Goal: Task Accomplishment & Management: Use online tool/utility

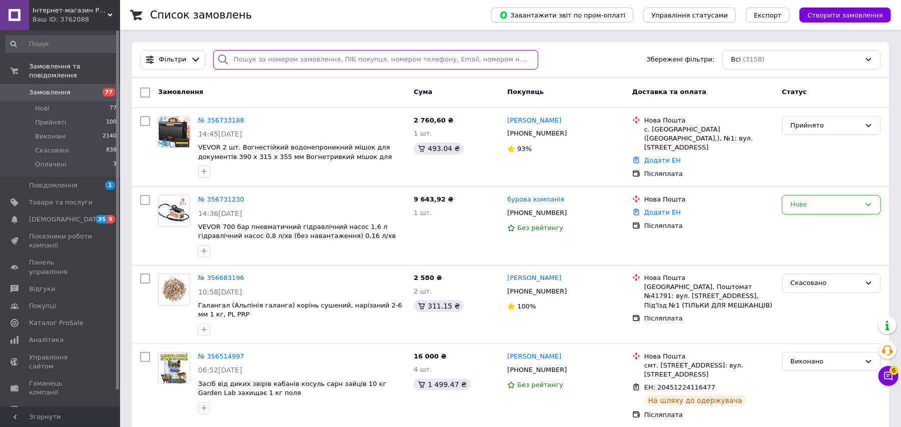
click at [257, 59] on input "search" at bounding box center [375, 60] width 325 height 20
paste input "355395672"
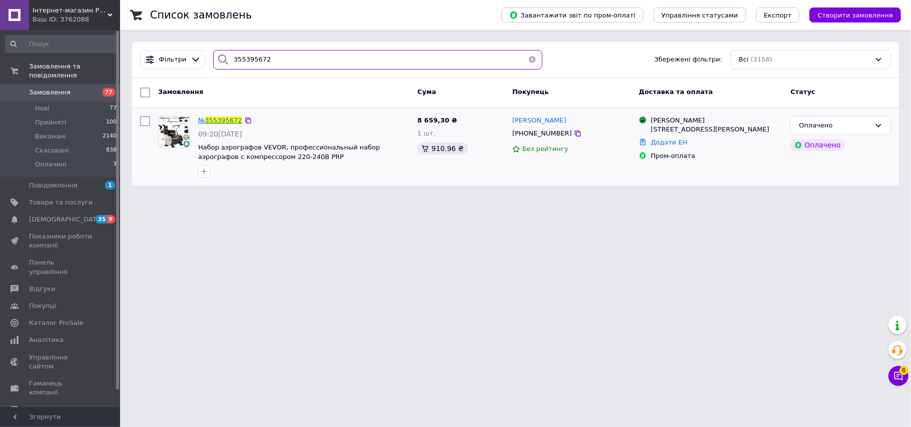
type input "355395672"
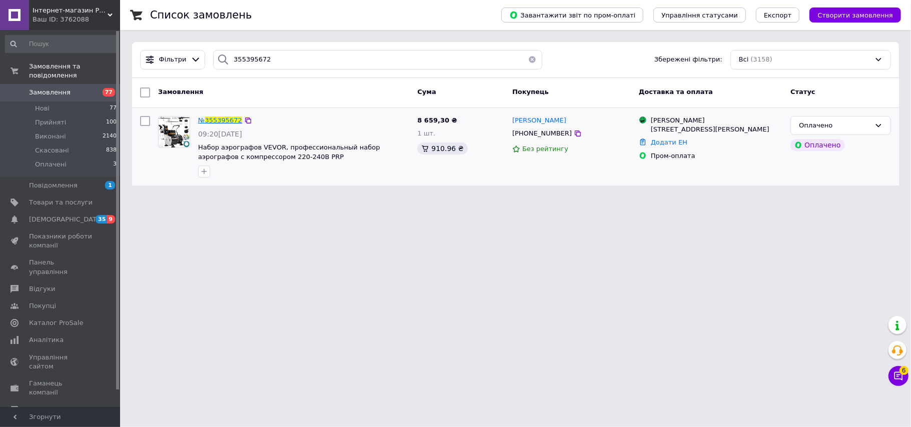
click at [218, 121] on span "355395672" at bounding box center [223, 121] width 37 height 8
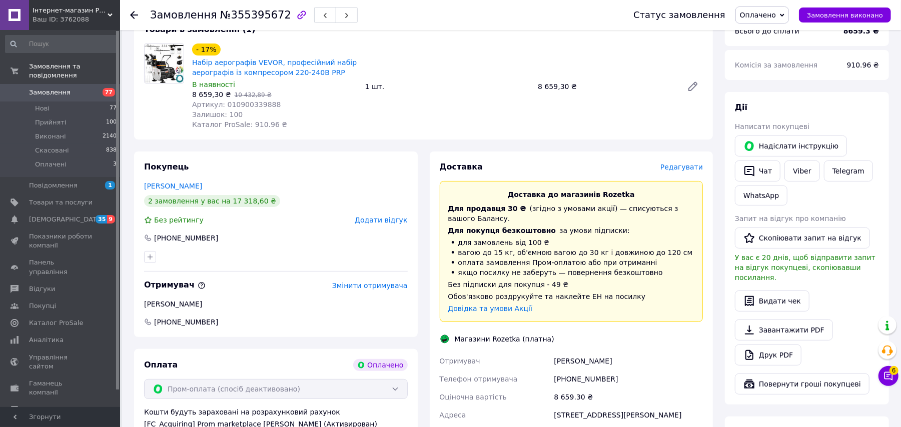
scroll to position [267, 0]
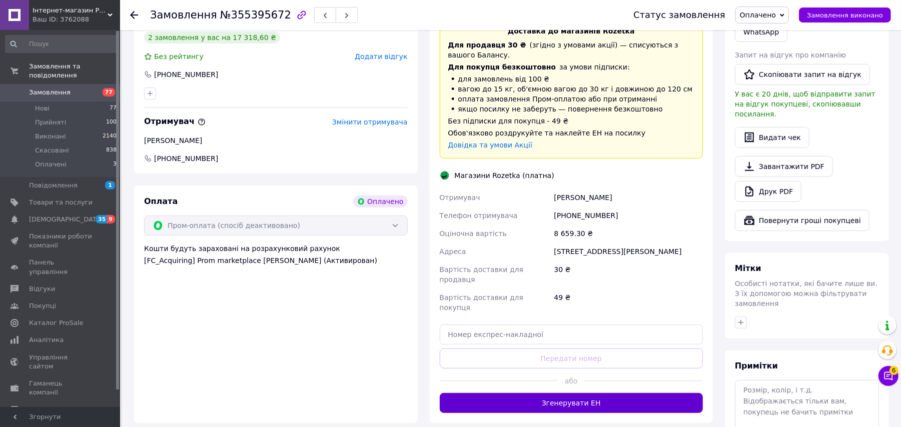
click at [584, 393] on button "Згенерувати ЕН" at bounding box center [572, 403] width 264 height 20
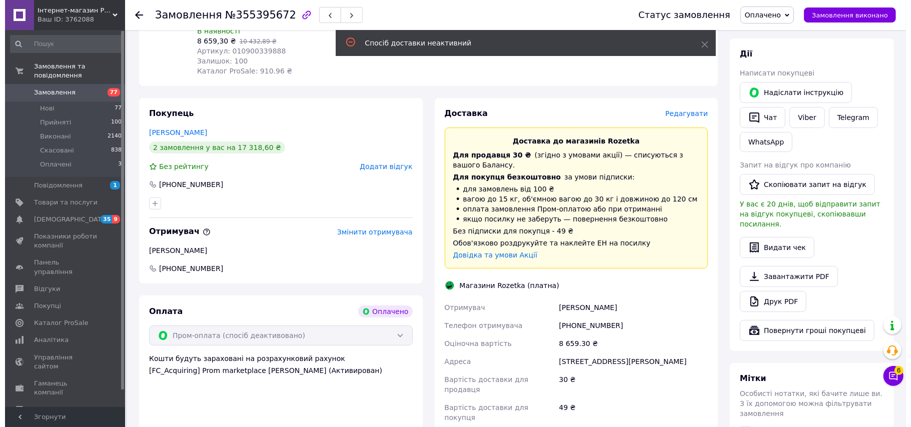
scroll to position [133, 0]
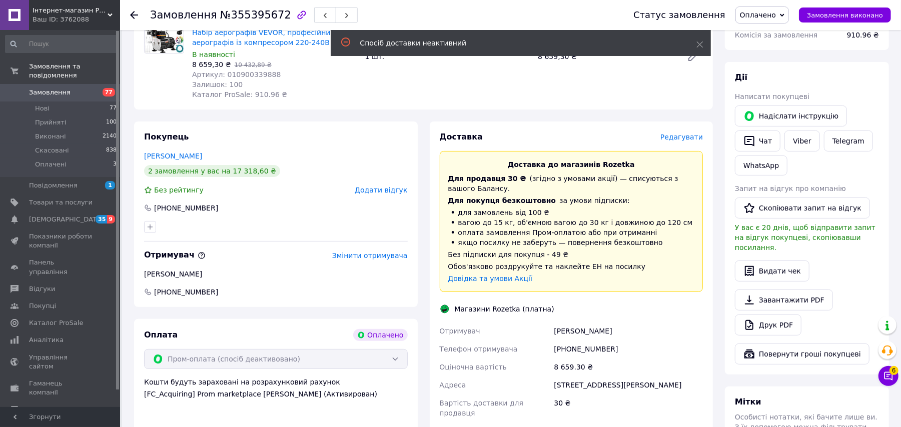
click at [683, 138] on span "Редагувати" at bounding box center [681, 137] width 43 height 8
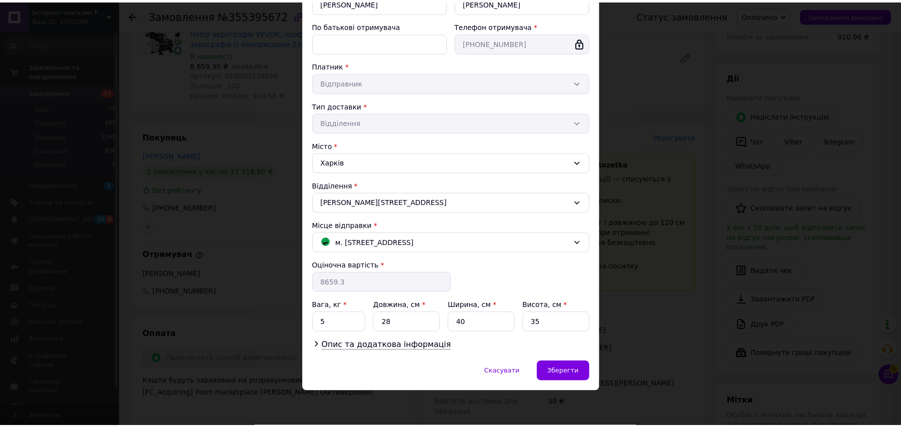
scroll to position [139, 0]
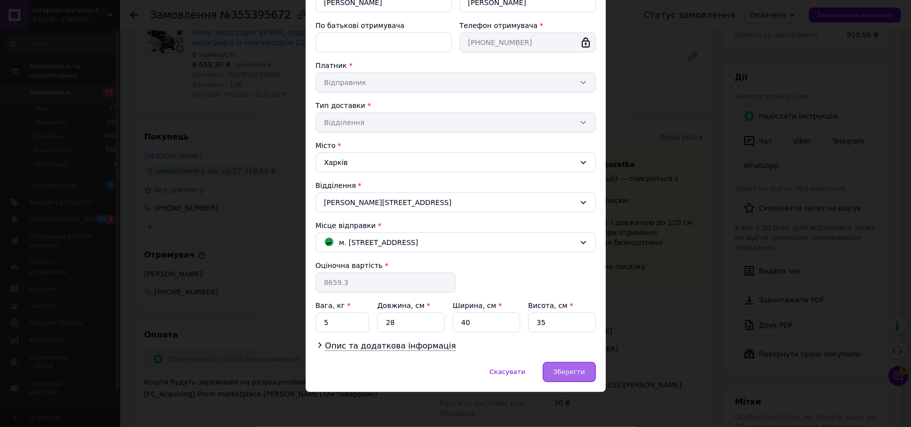
click at [575, 369] on span "Зберегти" at bounding box center [569, 372] width 32 height 8
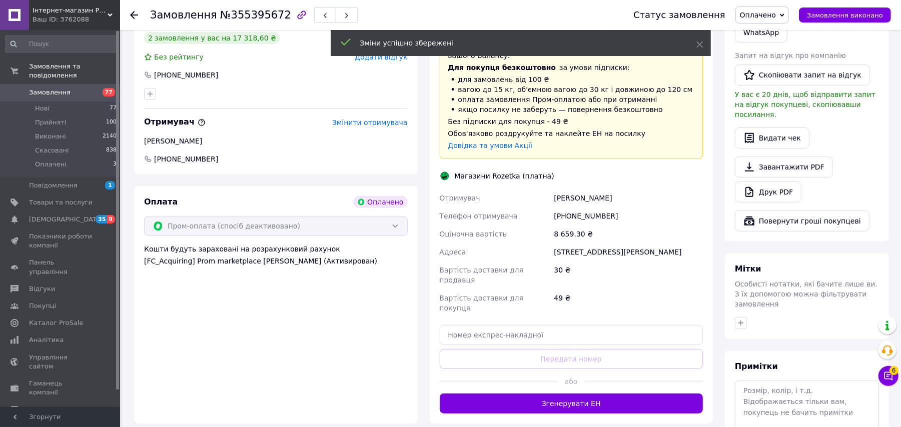
scroll to position [267, 0]
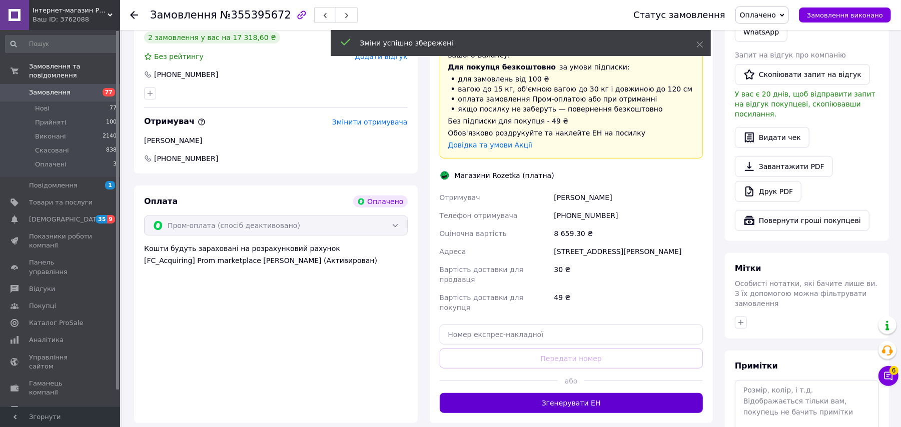
click at [593, 393] on button "Згенерувати ЕН" at bounding box center [572, 403] width 264 height 20
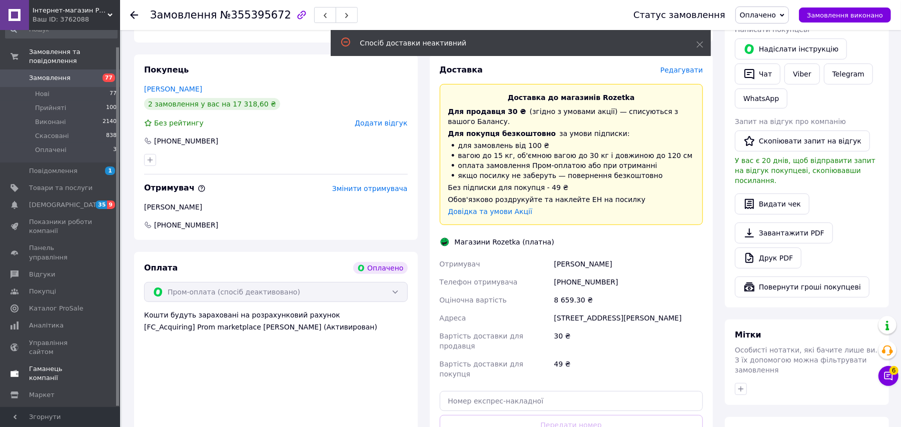
scroll to position [18, 0]
click at [43, 387] on span "Маркет" at bounding box center [42, 391] width 26 height 9
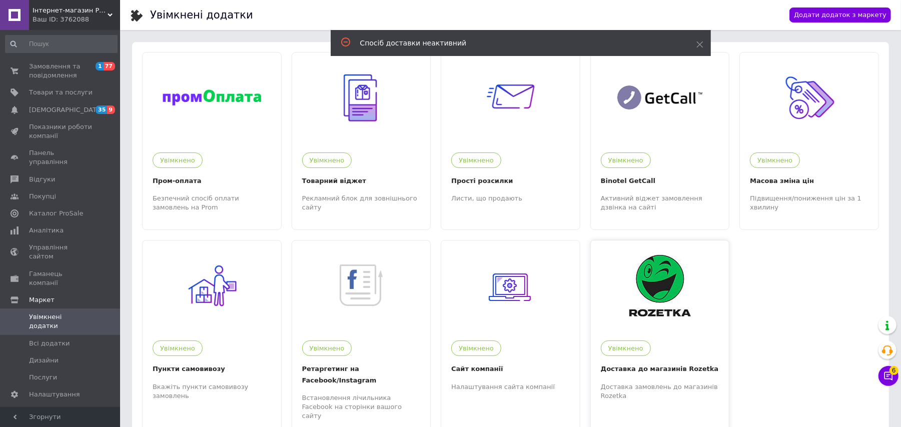
click at [661, 296] on img at bounding box center [660, 286] width 62 height 62
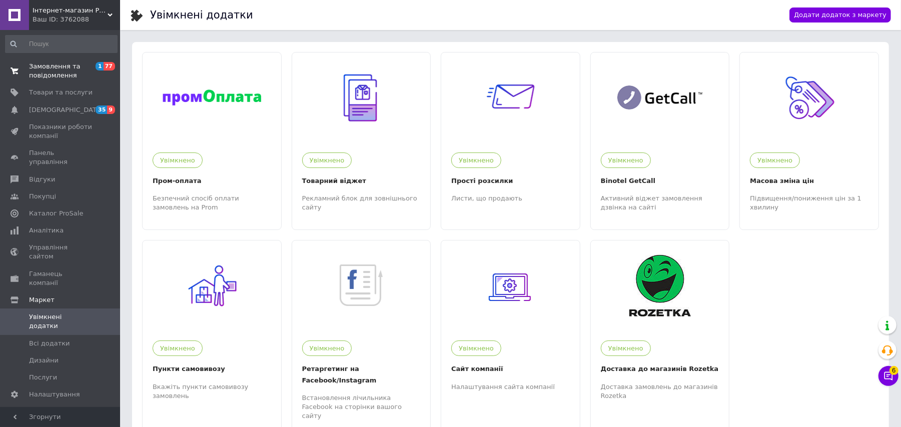
click at [41, 67] on span "Замовлення та повідомлення" at bounding box center [61, 71] width 64 height 18
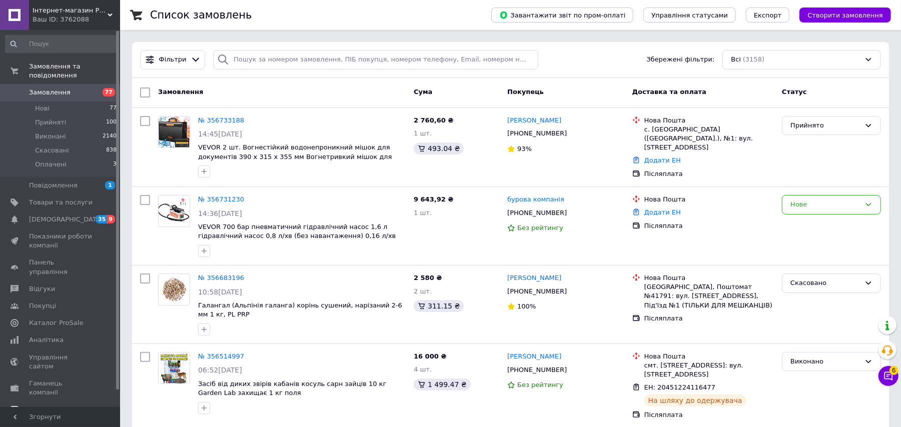
click at [54, 405] on span "Маркет" at bounding box center [61, 409] width 64 height 9
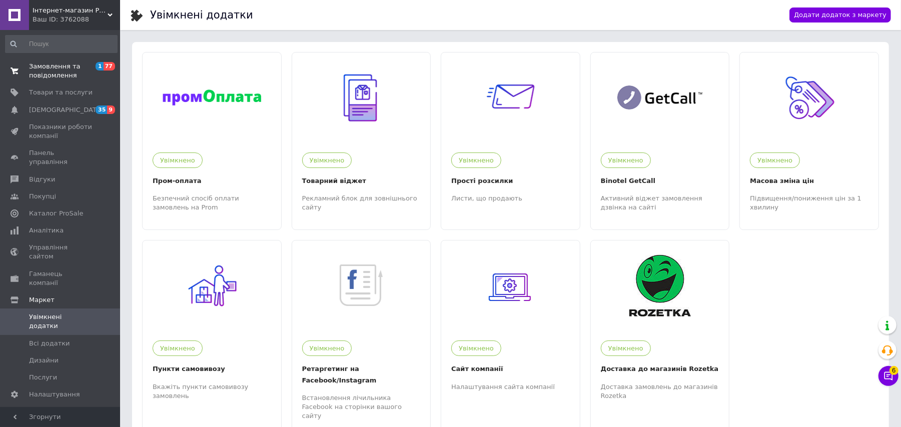
click at [43, 70] on span "Замовлення та повідомлення" at bounding box center [61, 71] width 64 height 18
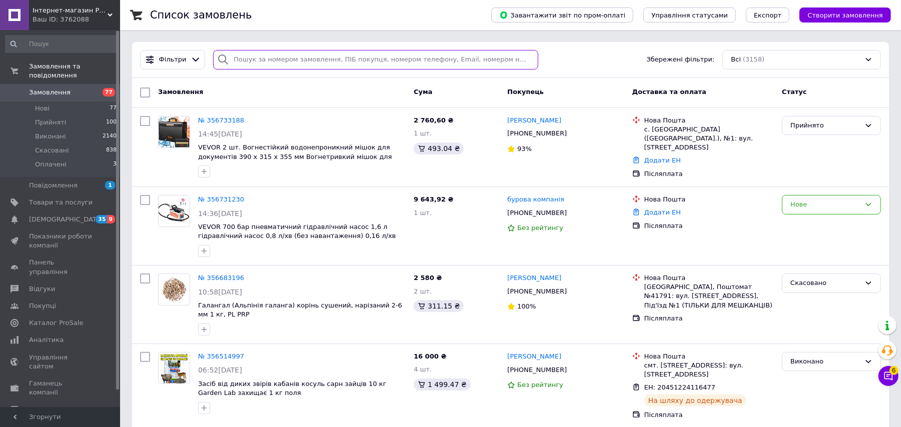
click at [266, 58] on input "search" at bounding box center [375, 60] width 325 height 20
paste input "355395672"
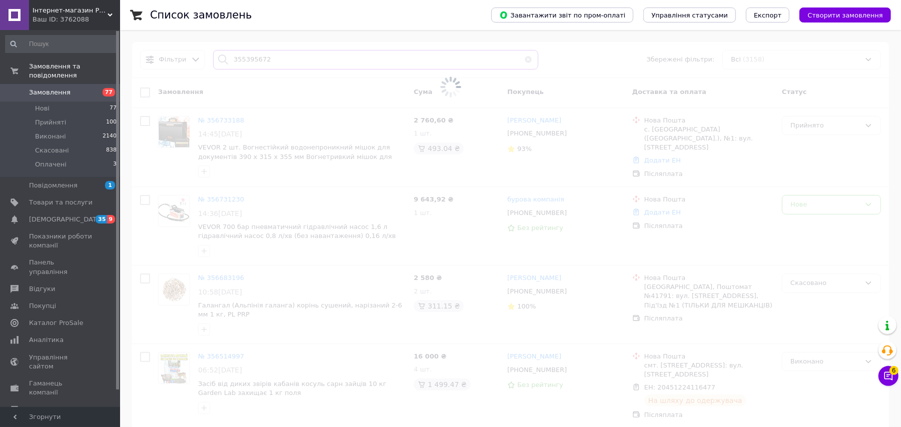
type input "355395672"
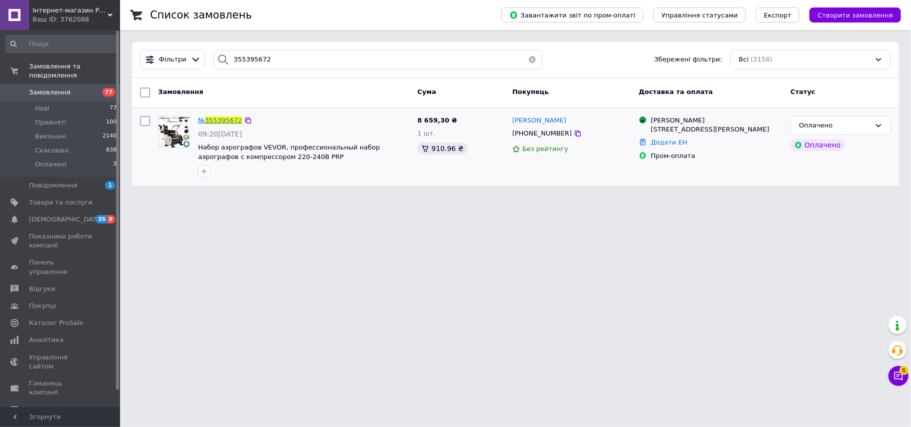
click at [211, 119] on span "355395672" at bounding box center [223, 121] width 37 height 8
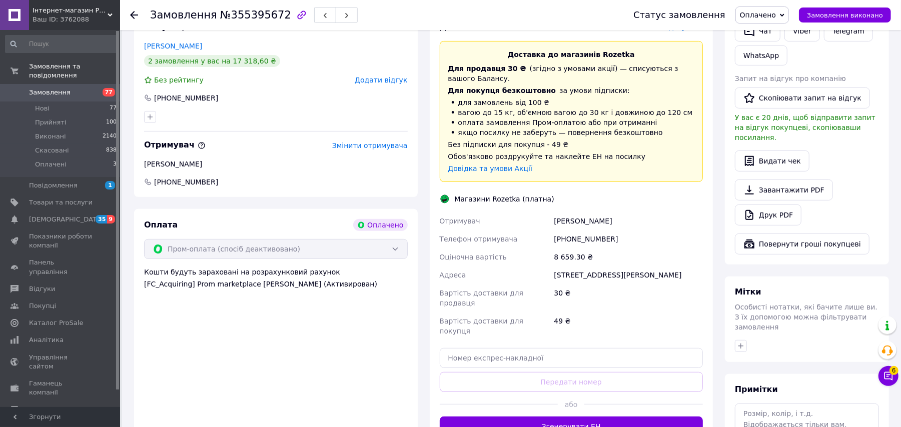
scroll to position [267, 0]
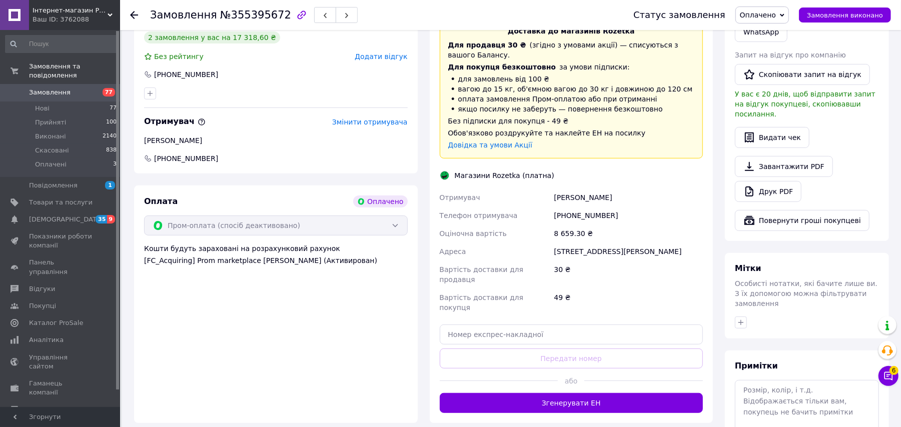
click at [554, 246] on div "[STREET_ADDRESS][PERSON_NAME]" at bounding box center [628, 252] width 153 height 18
click at [562, 249] on div "[STREET_ADDRESS][PERSON_NAME]" at bounding box center [628, 252] width 153 height 18
click at [563, 249] on div "[STREET_ADDRESS][PERSON_NAME]" at bounding box center [628, 252] width 153 height 18
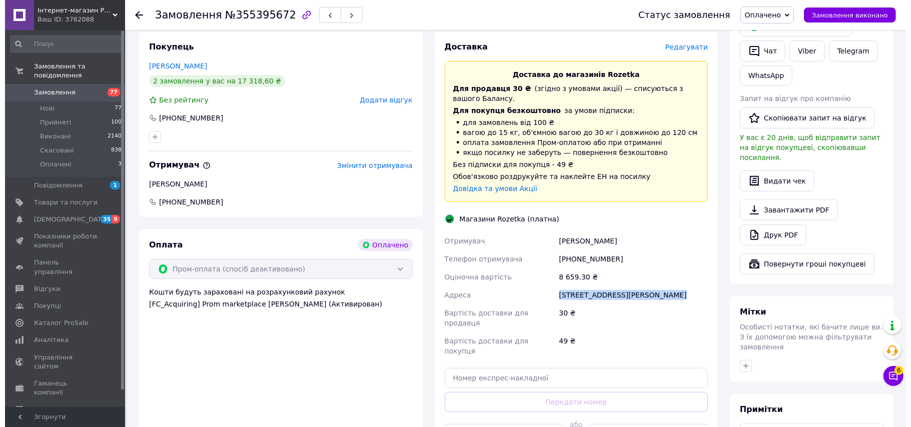
scroll to position [200, 0]
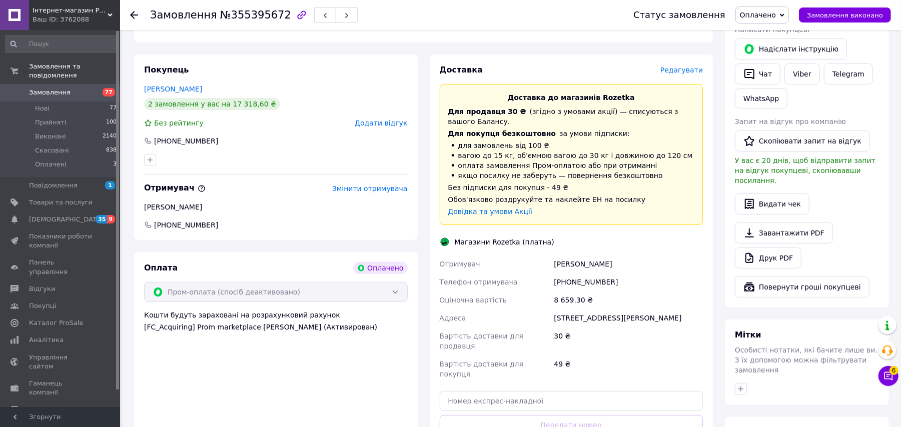
click at [676, 69] on span "Редагувати" at bounding box center [681, 70] width 43 height 8
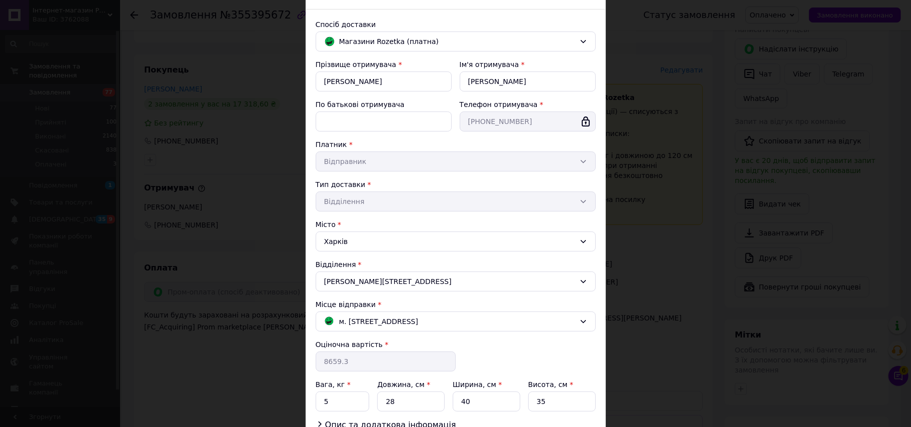
scroll to position [133, 0]
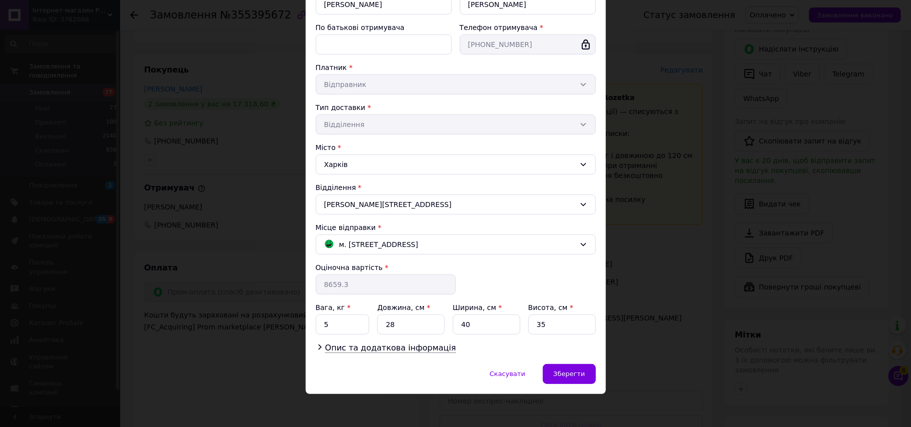
click at [379, 203] on div "[PERSON_NAME][STREET_ADDRESS]" at bounding box center [456, 205] width 280 height 20
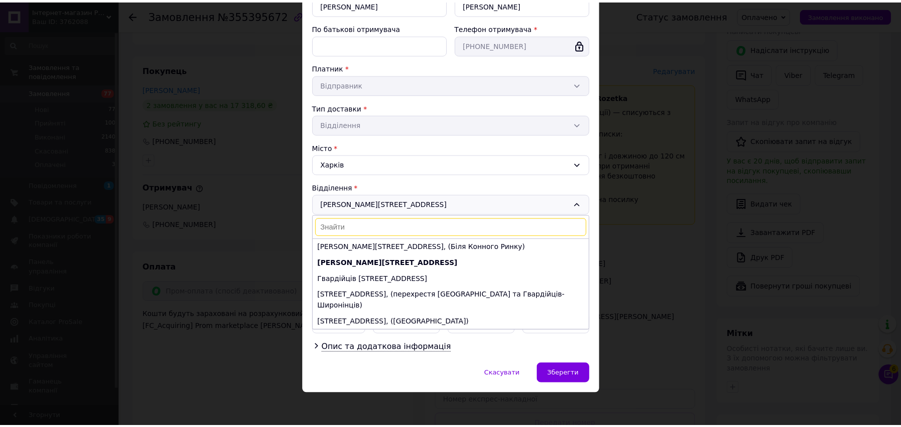
scroll to position [16, 0]
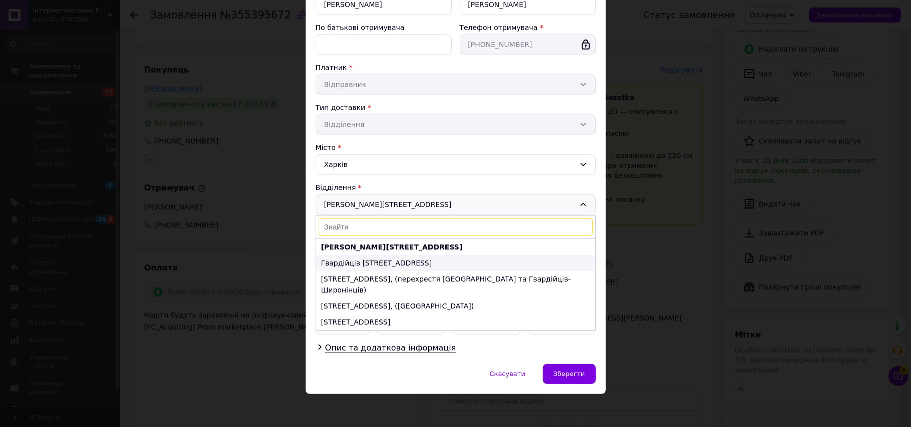
click at [378, 269] on li "Гвардійців [STREET_ADDRESS]" at bounding box center [455, 263] width 279 height 16
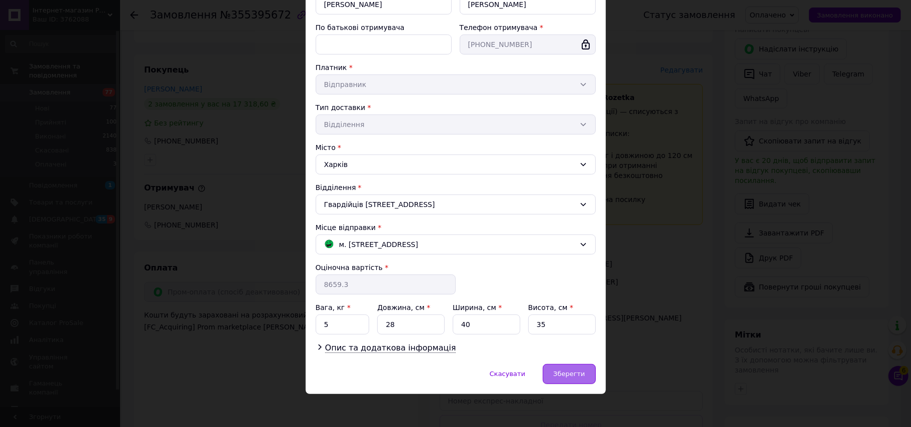
click at [572, 378] on span "Зберегти" at bounding box center [569, 374] width 32 height 8
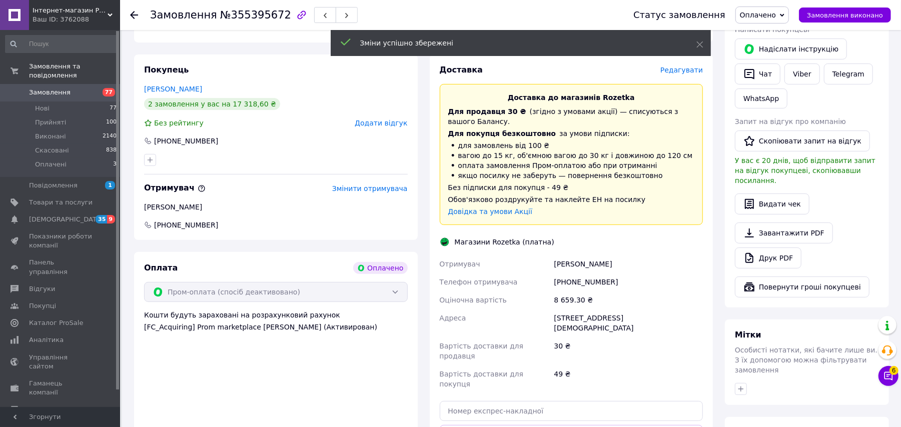
scroll to position [333, 0]
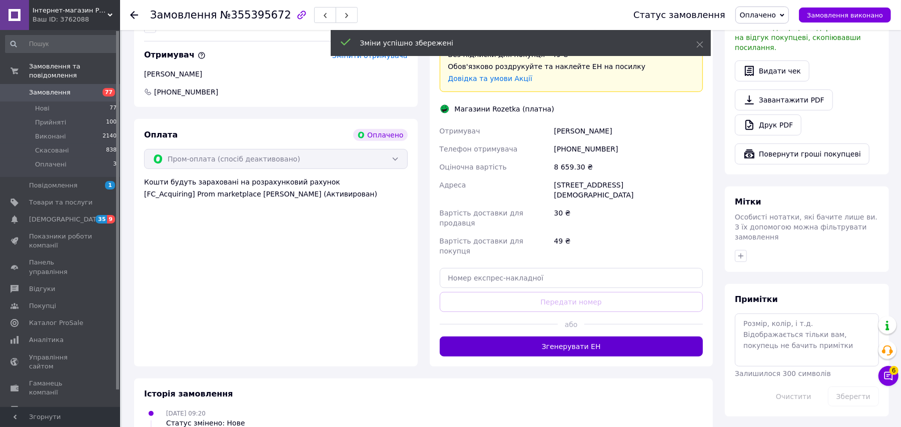
click at [589, 337] on button "Згенерувати ЕН" at bounding box center [572, 347] width 264 height 20
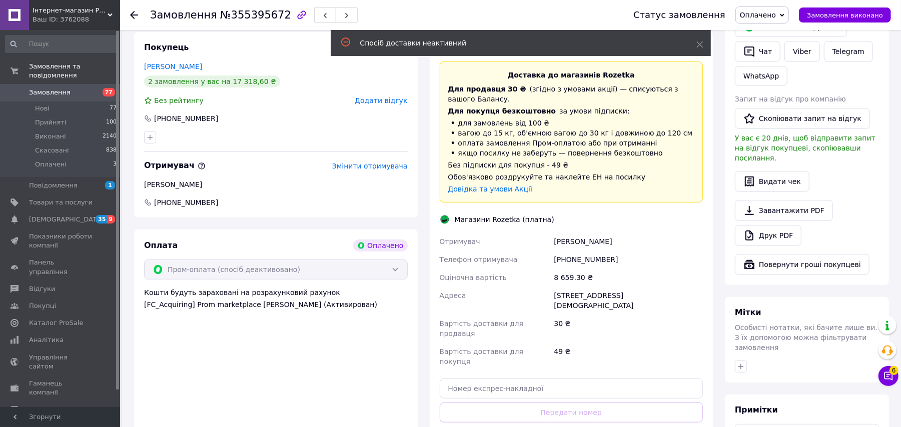
scroll to position [200, 0]
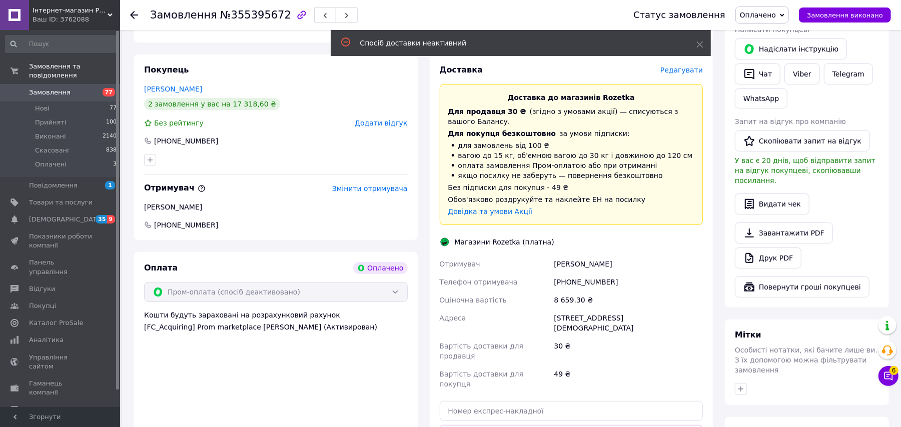
click at [463, 135] on span "Для покупця безкоштовно" at bounding box center [502, 134] width 108 height 8
click at [467, 146] on li "для замовлень від 100 ₴" at bounding box center [571, 146] width 247 height 10
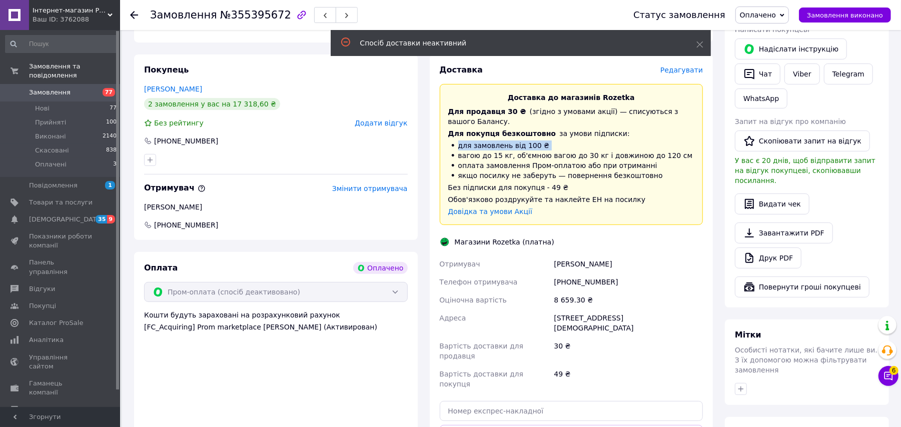
click at [467, 146] on li "для замовлень від 100 ₴" at bounding box center [571, 146] width 247 height 10
click at [489, 151] on li "вагою до 15 кг, об'ємною вагою до 30 кг і довжиною до 120 см" at bounding box center [571, 156] width 247 height 10
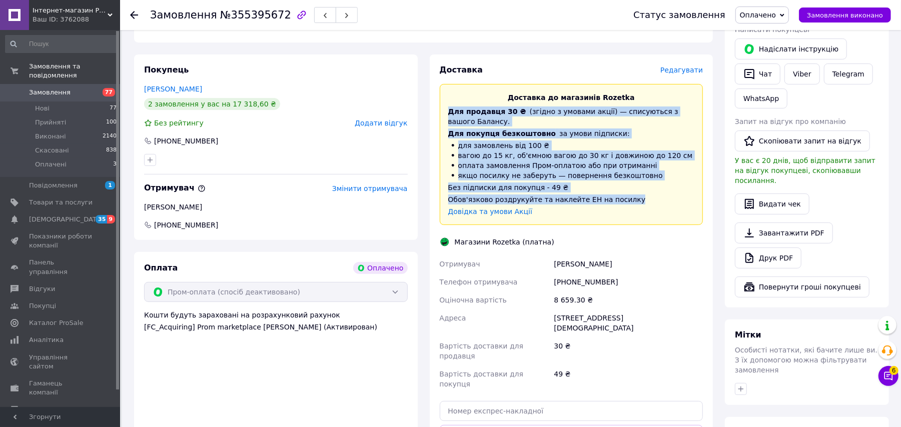
drag, startPoint x: 449, startPoint y: 109, endPoint x: 637, endPoint y: 203, distance: 209.6
click at [637, 203] on div "Доставка до магазинів Rozetka Для продавця 30 ₴   (згідно з умовами акції) — сп…" at bounding box center [572, 154] width 264 height 141
click at [504, 145] on li "для замовлень від 100 ₴" at bounding box center [571, 146] width 247 height 10
